Goal: Task Accomplishment & Management: Use online tool/utility

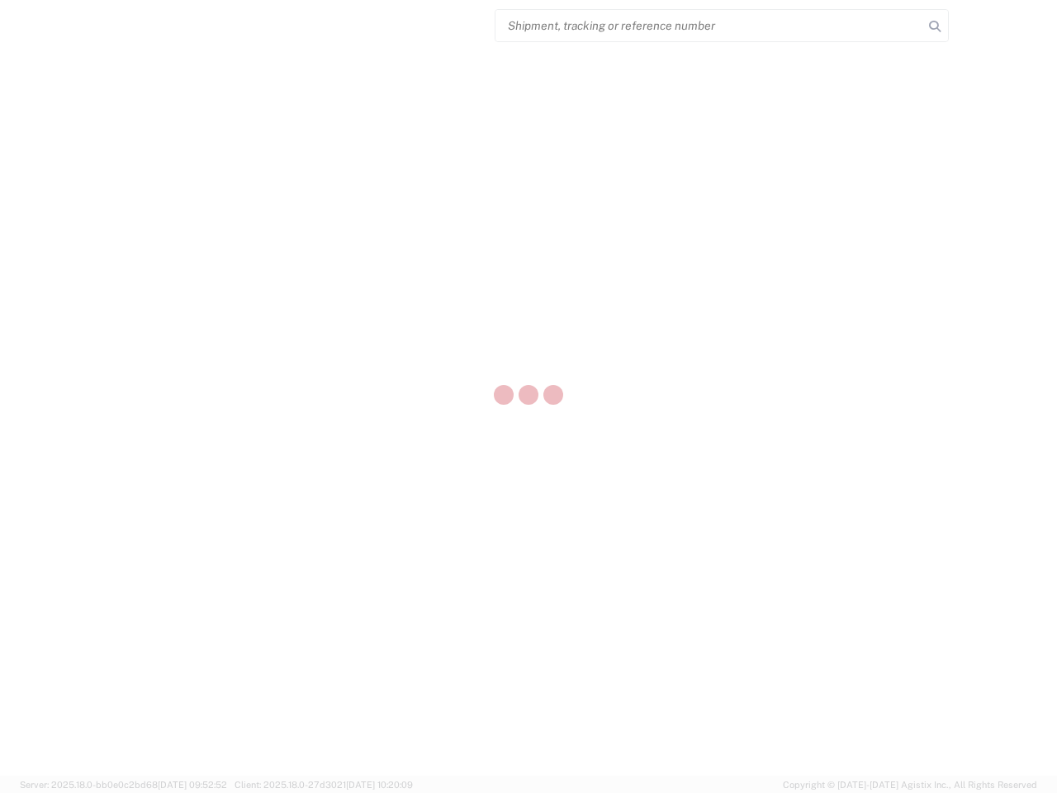
select select "US"
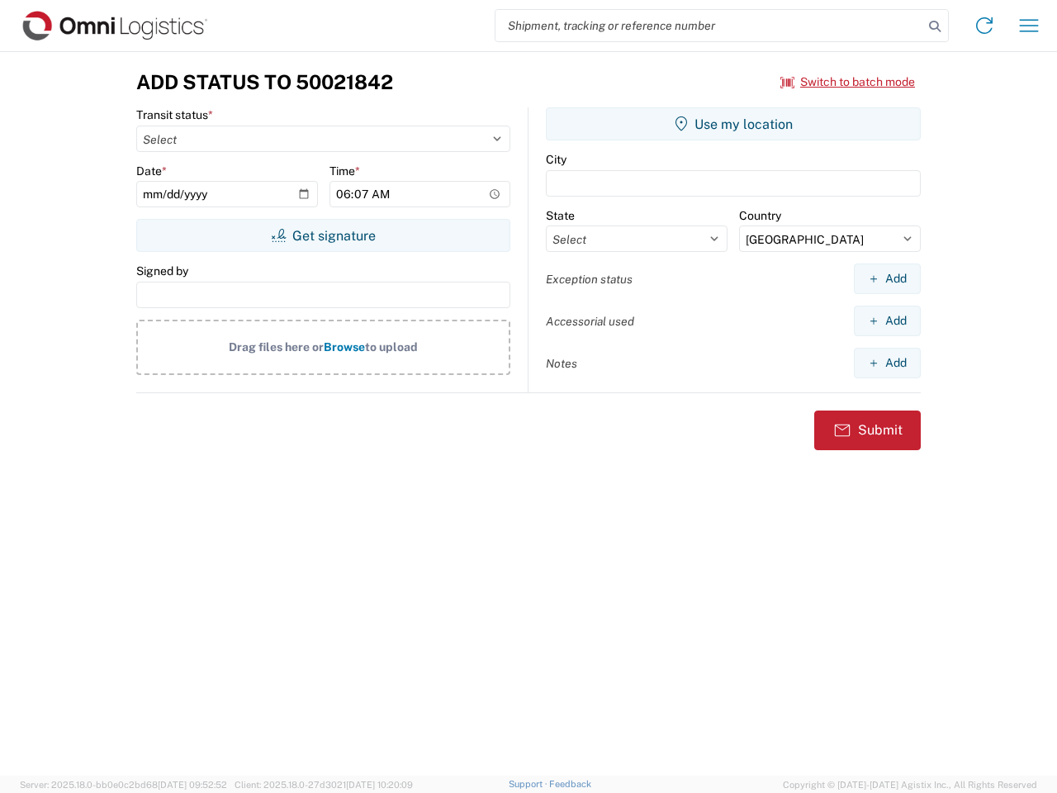
click at [709, 26] on input "search" at bounding box center [709, 25] width 428 height 31
click at [935, 26] on icon at bounding box center [934, 26] width 23 height 23
click at [984, 26] on icon at bounding box center [984, 25] width 26 height 26
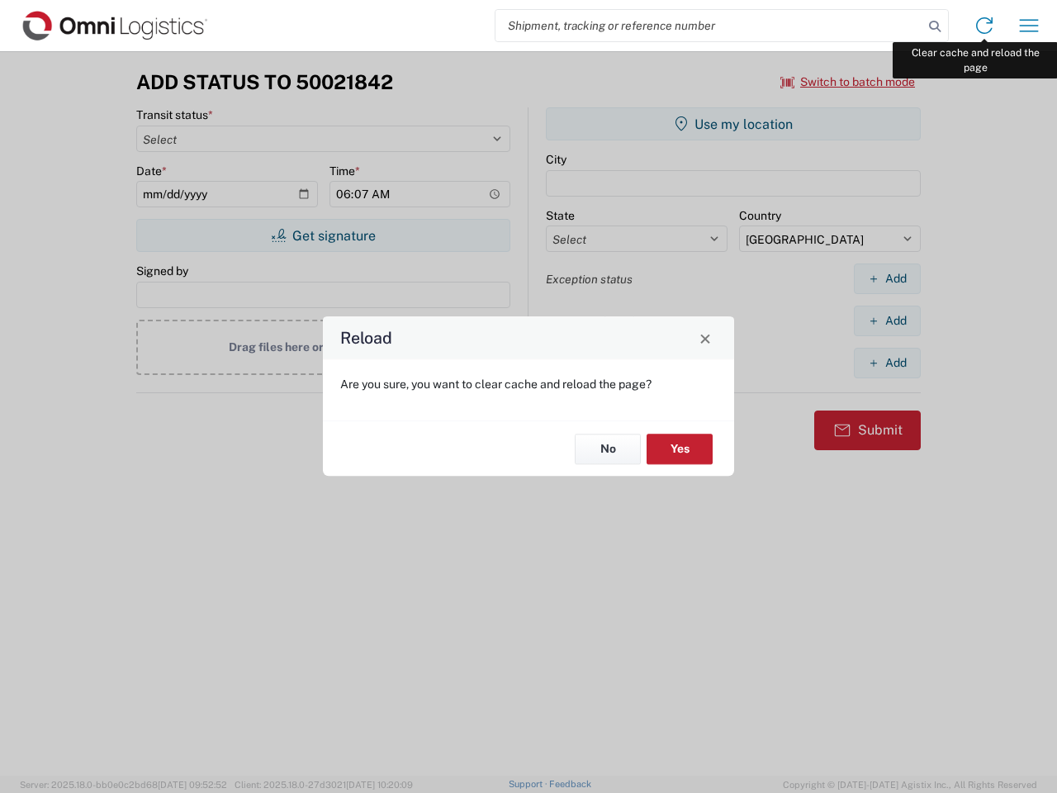
click at [1029, 26] on div "Reload Are you sure, you want to clear cache and reload the page? No Yes" at bounding box center [528, 396] width 1057 height 793
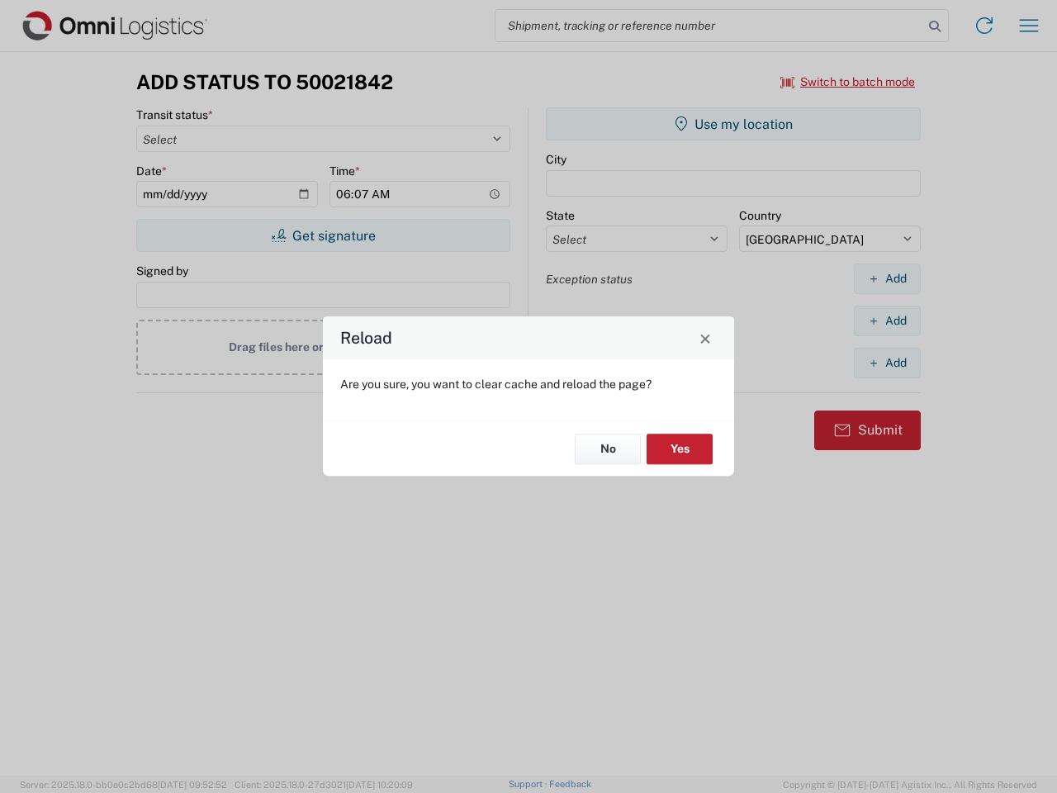
click at [848, 82] on div "Reload Are you sure, you want to clear cache and reload the page? No Yes" at bounding box center [528, 396] width 1057 height 793
click at [323, 235] on div "Reload Are you sure, you want to clear cache and reload the page? No Yes" at bounding box center [528, 396] width 1057 height 793
click at [733, 124] on div "Reload Are you sure, you want to clear cache and reload the page? No Yes" at bounding box center [528, 396] width 1057 height 793
click at [887, 278] on div "Reload Are you sure, you want to clear cache and reload the page? No Yes" at bounding box center [528, 396] width 1057 height 793
click at [887, 320] on div "Reload Are you sure, you want to clear cache and reload the page? No Yes" at bounding box center [528, 396] width 1057 height 793
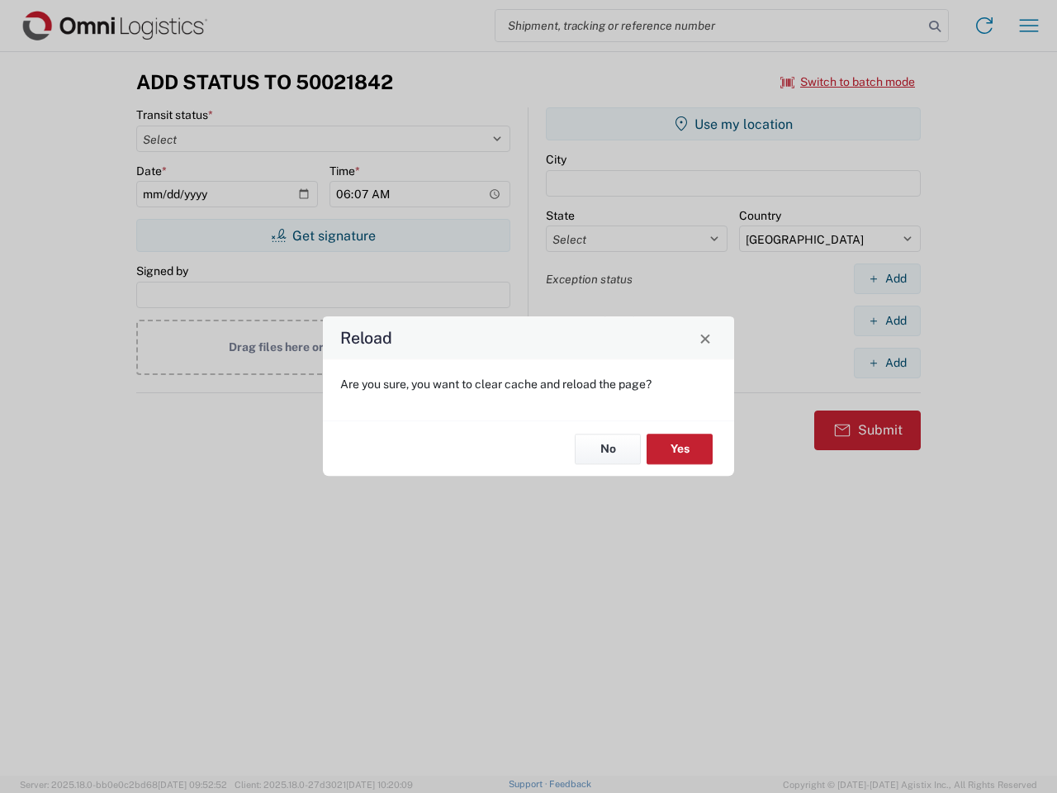
click at [887, 362] on div "Reload Are you sure, you want to clear cache and reload the page? No Yes" at bounding box center [528, 396] width 1057 height 793
